Goal: Task Accomplishment & Management: Manage account settings

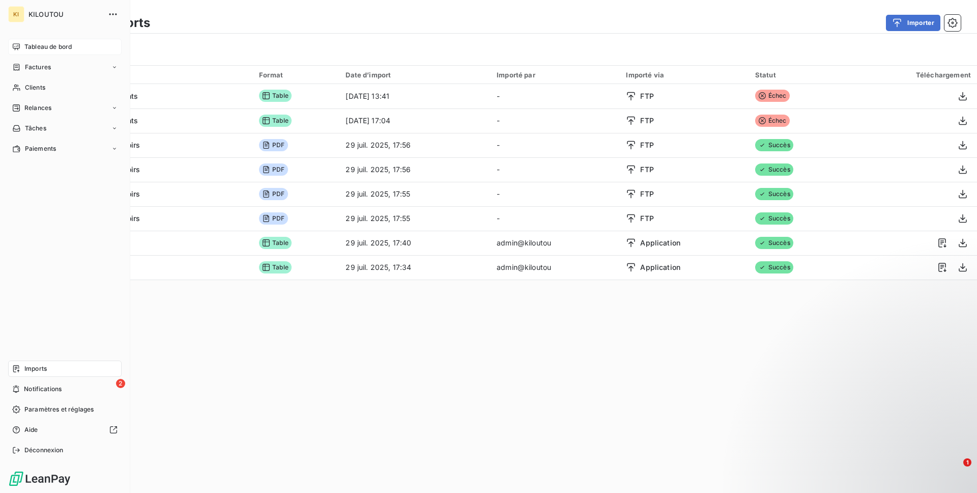
click at [51, 42] on span "Tableau de bord" at bounding box center [47, 46] width 47 height 9
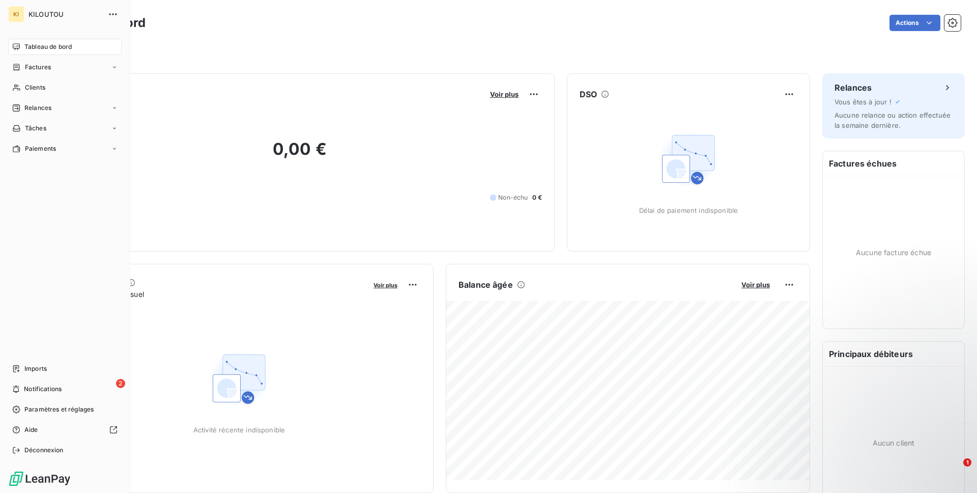
click at [31, 454] on span "Déconnexion" at bounding box center [43, 449] width 39 height 9
